Goal: Transaction & Acquisition: Purchase product/service

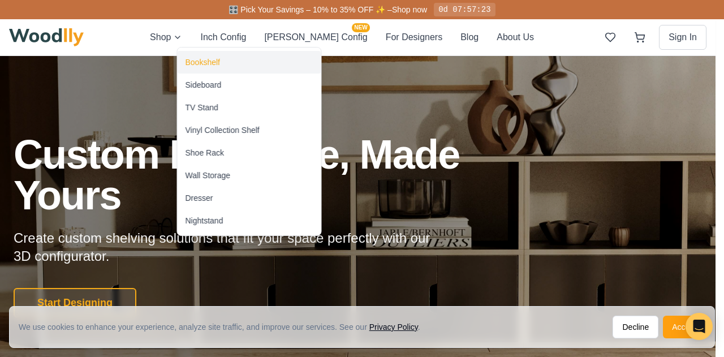
click at [200, 54] on div "Bookshelf" at bounding box center [250, 62] width 144 height 23
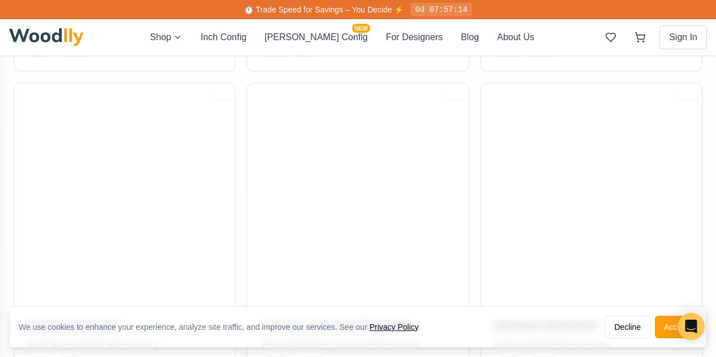
scroll to position [538, 0]
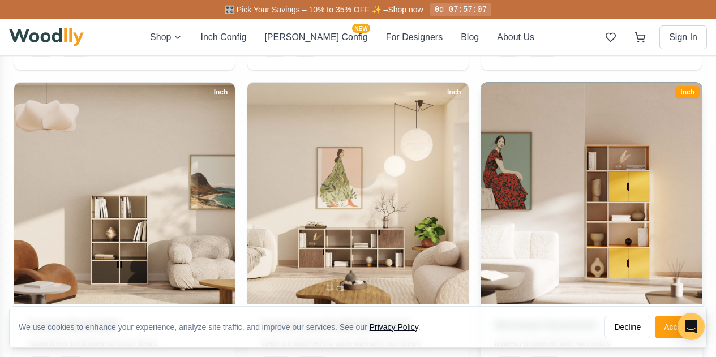
click at [475, 183] on img at bounding box center [591, 194] width 232 height 232
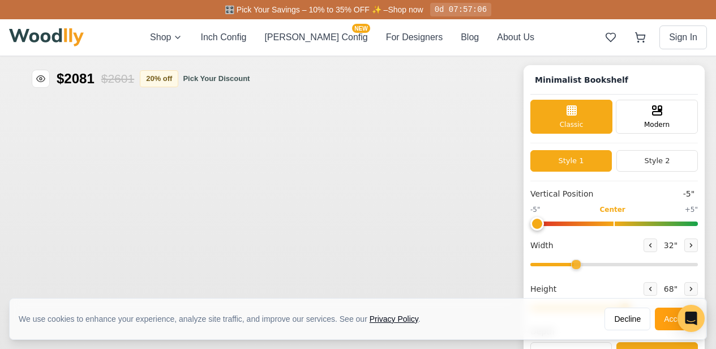
type input "-5"
type input "32"
type input "5"
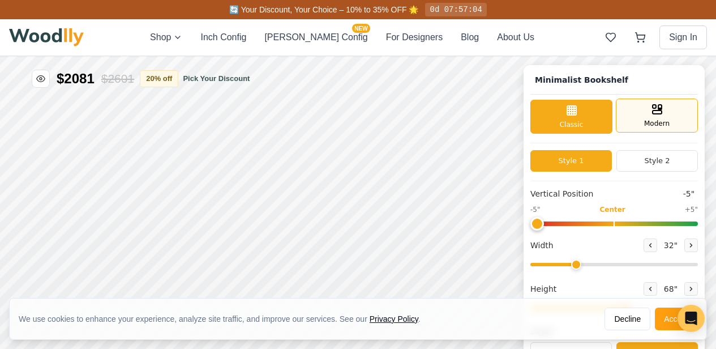
click at [645, 123] on div "Modern" at bounding box center [657, 115] width 82 height 34
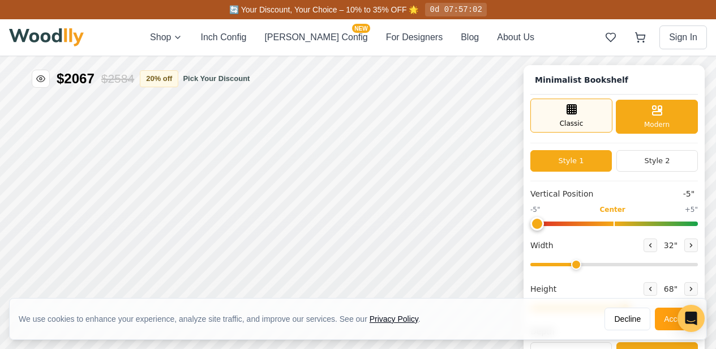
click at [588, 110] on div "Classic" at bounding box center [571, 115] width 82 height 34
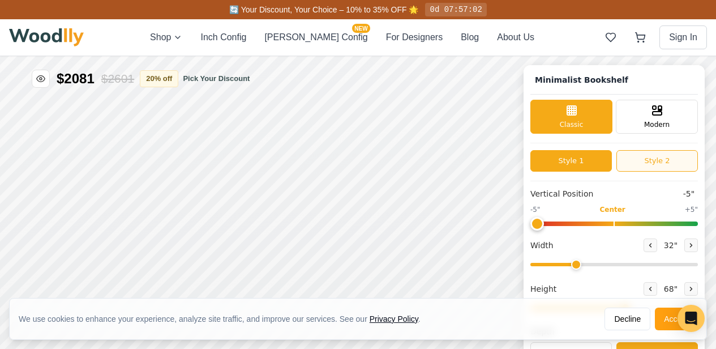
click at [657, 156] on button "Style 2" at bounding box center [656, 161] width 81 height 22
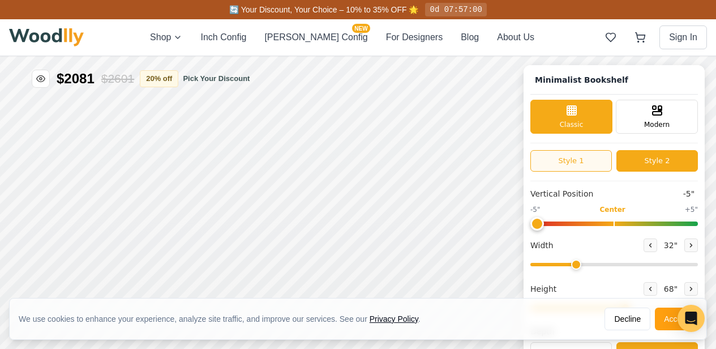
click at [583, 159] on button "Style 1" at bounding box center [570, 161] width 81 height 22
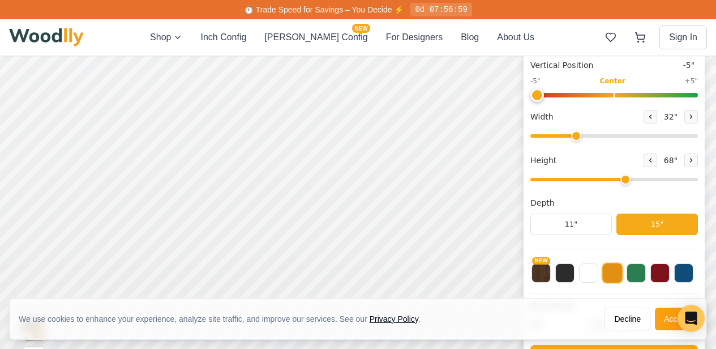
scroll to position [125, 0]
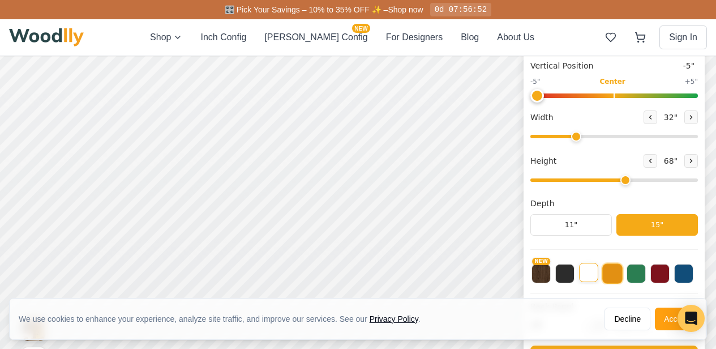
click at [594, 269] on button at bounding box center [588, 272] width 19 height 19
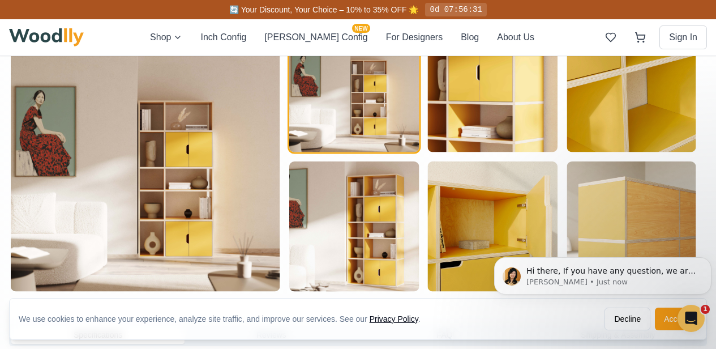
scroll to position [635, 4]
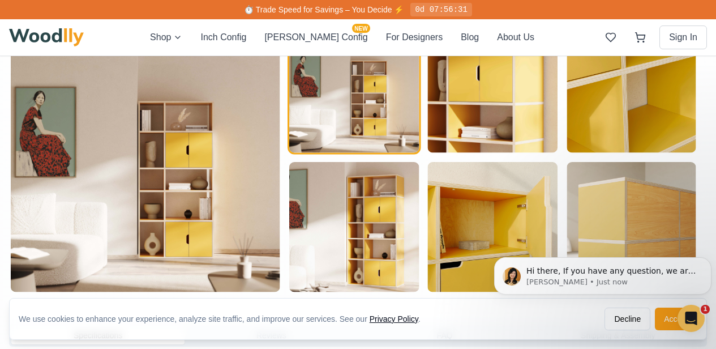
click at [187, 233] on img at bounding box center [145, 157] width 269 height 269
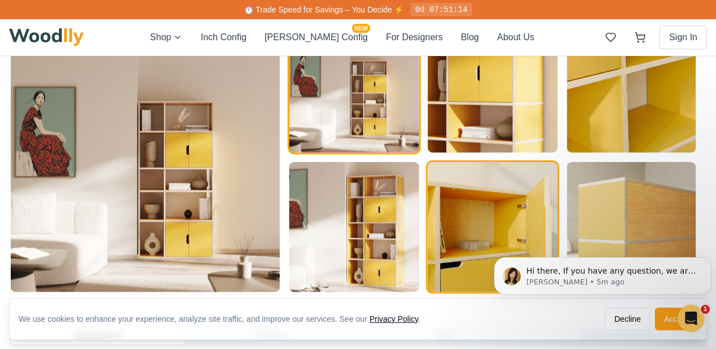
click at [467, 203] on img "button" at bounding box center [493, 227] width 130 height 130
